Goal: Task Accomplishment & Management: Use online tool/utility

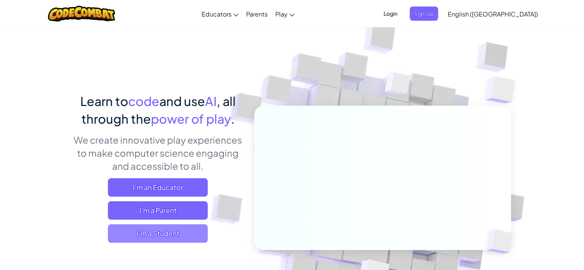
click at [155, 233] on span "I'm a Student" at bounding box center [158, 233] width 100 height 18
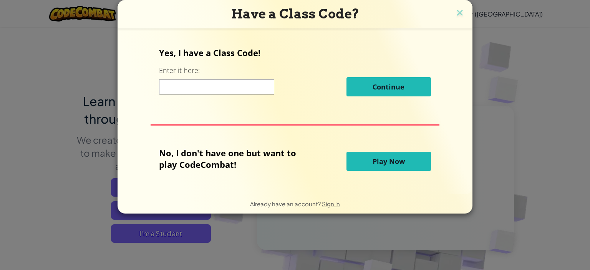
click at [203, 84] on input at bounding box center [216, 86] width 115 height 15
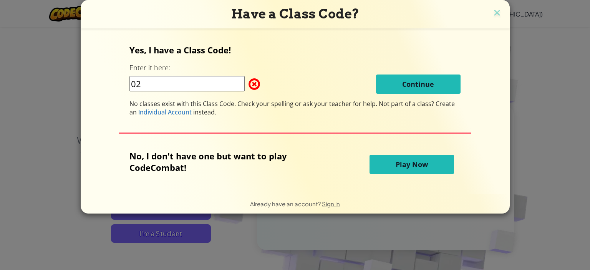
type input "0"
type input "1"
click at [408, 171] on button "Play Now" at bounding box center [411, 164] width 84 height 19
click at [408, 170] on button "Play Now" at bounding box center [411, 164] width 84 height 19
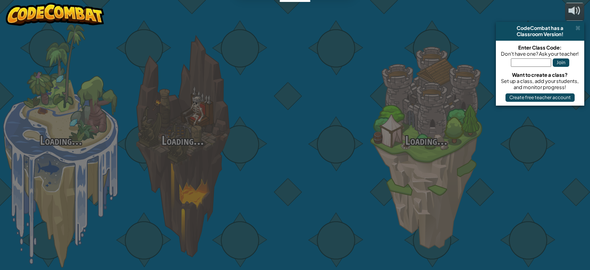
click at [409, 163] on div "Loading... Loading... Loading... Loading... Loading... Loading... Loading..." at bounding box center [295, 135] width 590 height 270
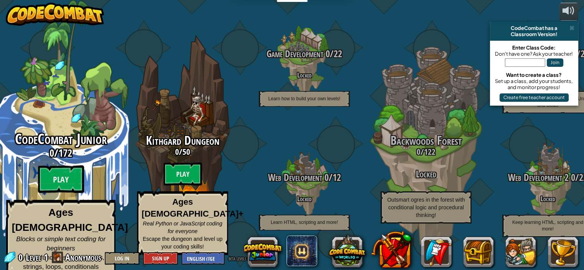
click at [64, 208] on strong "Ages [DEMOGRAPHIC_DATA]" at bounding box center [70, 220] width 116 height 26
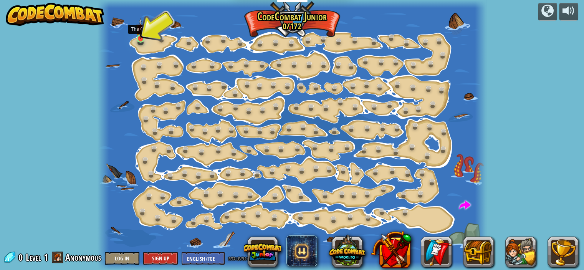
click at [144, 34] on img at bounding box center [140, 28] width 9 height 21
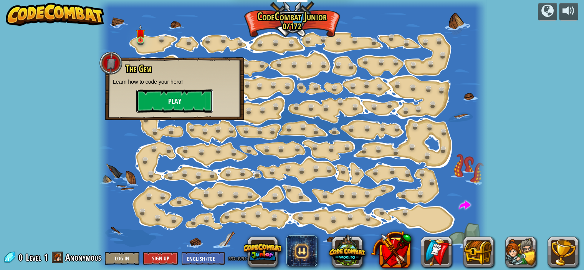
click at [180, 106] on button "Play" at bounding box center [174, 100] width 77 height 23
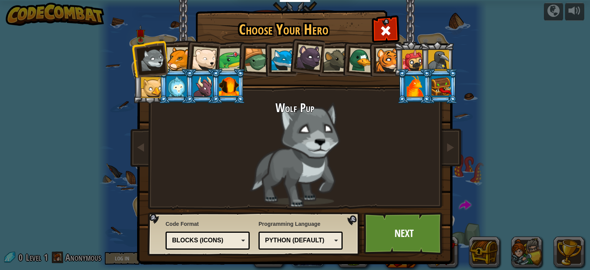
click at [319, 246] on div "Python (Default) JavaScript Lua C++ Java (Experimental) Python (Default)" at bounding box center [300, 240] width 84 height 18
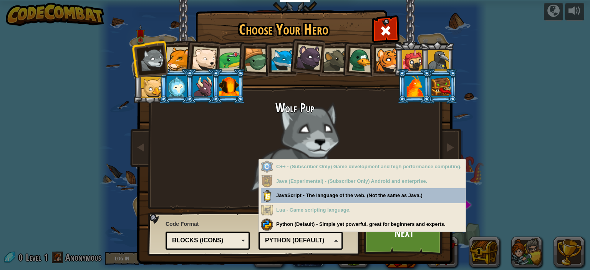
click at [319, 246] on div "Python (Default) JavaScript Lua C++ Java (Experimental) Python (Default)" at bounding box center [300, 240] width 84 height 18
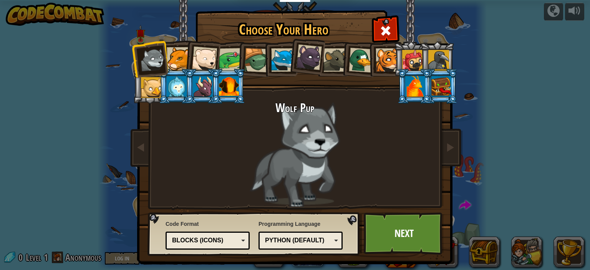
click at [319, 246] on div "Python (Default) JavaScript Lua C++ Java (Experimental) Python (Default)" at bounding box center [300, 240] width 84 height 18
click at [325, 222] on div "Programming Language Python (Default) JavaScript Lua C++ Java (Experimental) Py…" at bounding box center [300, 234] width 84 height 33
click at [196, 243] on div "Blocks (Icons)" at bounding box center [205, 240] width 66 height 9
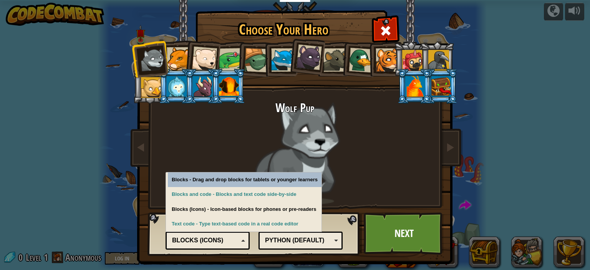
click at [196, 243] on div "Blocks (Icons)" at bounding box center [205, 240] width 66 height 9
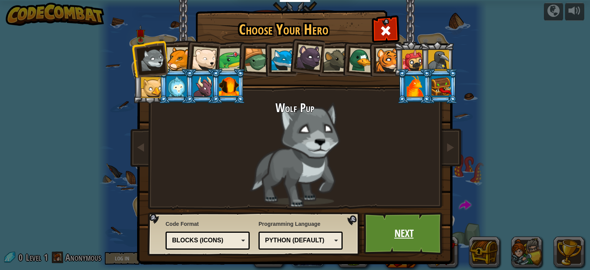
click at [425, 229] on link "Next" at bounding box center [404, 233] width 80 height 42
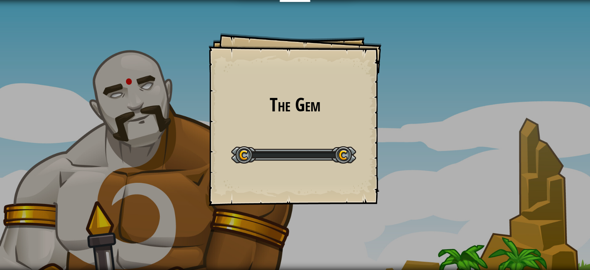
click at [405, 233] on div "The Gem Goals Start Level Error loading from server. Try refreshing the page. Y…" at bounding box center [295, 135] width 590 height 270
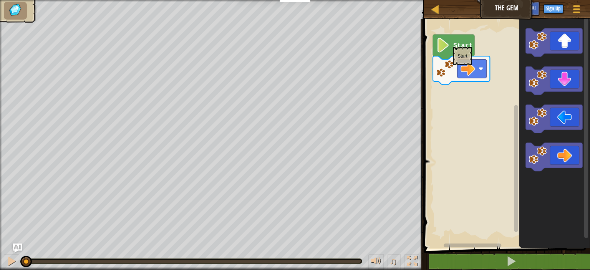
click at [453, 43] on text "Start" at bounding box center [463, 45] width 20 height 7
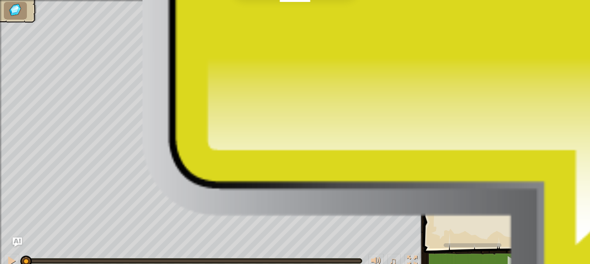
click at [442, 53] on icon "Blockly Workspace" at bounding box center [453, 47] width 41 height 25
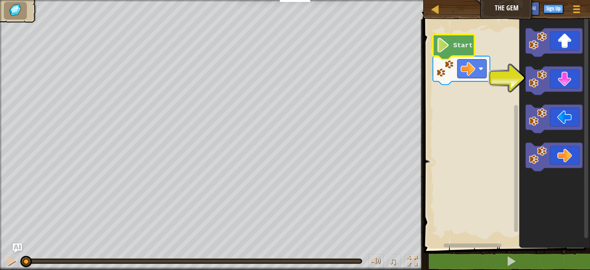
click at [496, 76] on rect "Blockly Workspace" at bounding box center [505, 131] width 169 height 233
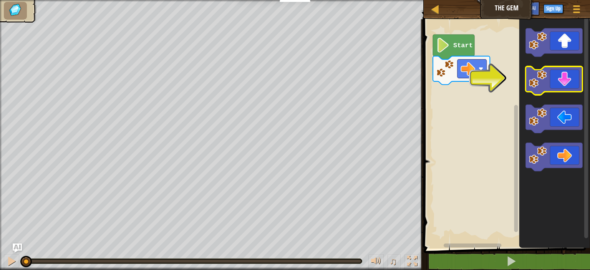
click at [538, 78] on image "Blockly Workspace" at bounding box center [538, 79] width 18 height 18
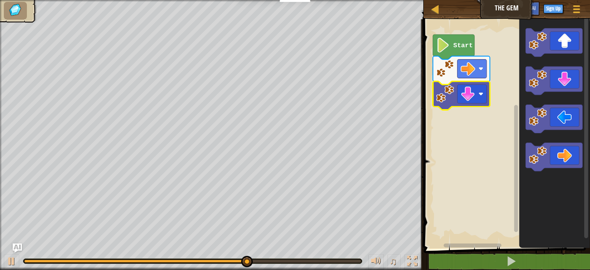
click at [561, 159] on icon "Blockly Workspace" at bounding box center [553, 157] width 57 height 28
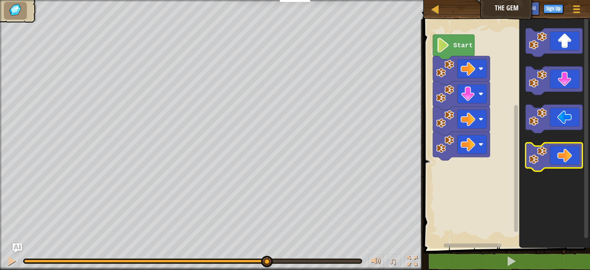
click at [561, 159] on icon "Blockly Workspace" at bounding box center [553, 157] width 57 height 28
click at [558, 119] on icon "Blockly Workspace" at bounding box center [553, 119] width 57 height 28
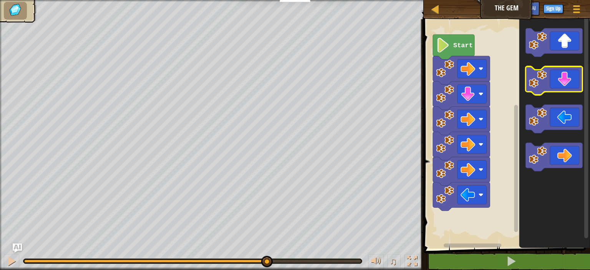
click at [562, 78] on icon "Blockly Workspace" at bounding box center [553, 80] width 57 height 28
click at [556, 43] on icon "Blockly Workspace" at bounding box center [553, 42] width 57 height 28
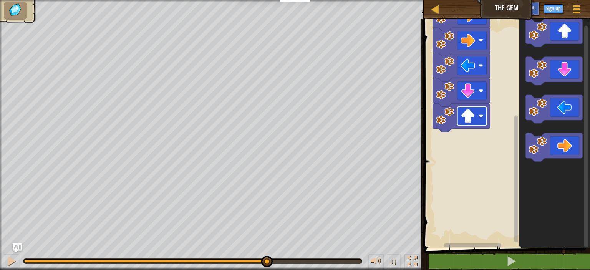
click at [484, 117] on rect "Blockly Workspace" at bounding box center [471, 116] width 29 height 19
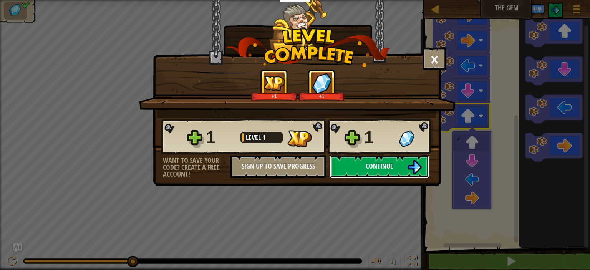
click at [377, 167] on span "Continue" at bounding box center [379, 166] width 28 height 10
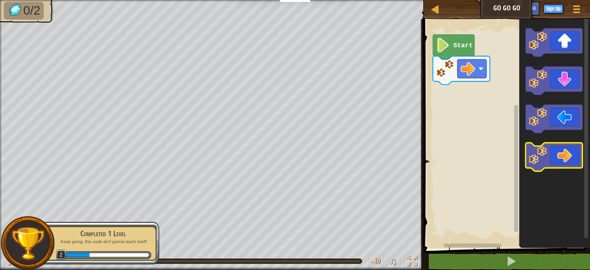
click at [564, 153] on icon "Blockly Workspace" at bounding box center [553, 157] width 57 height 28
